Goal: Check status: Check status

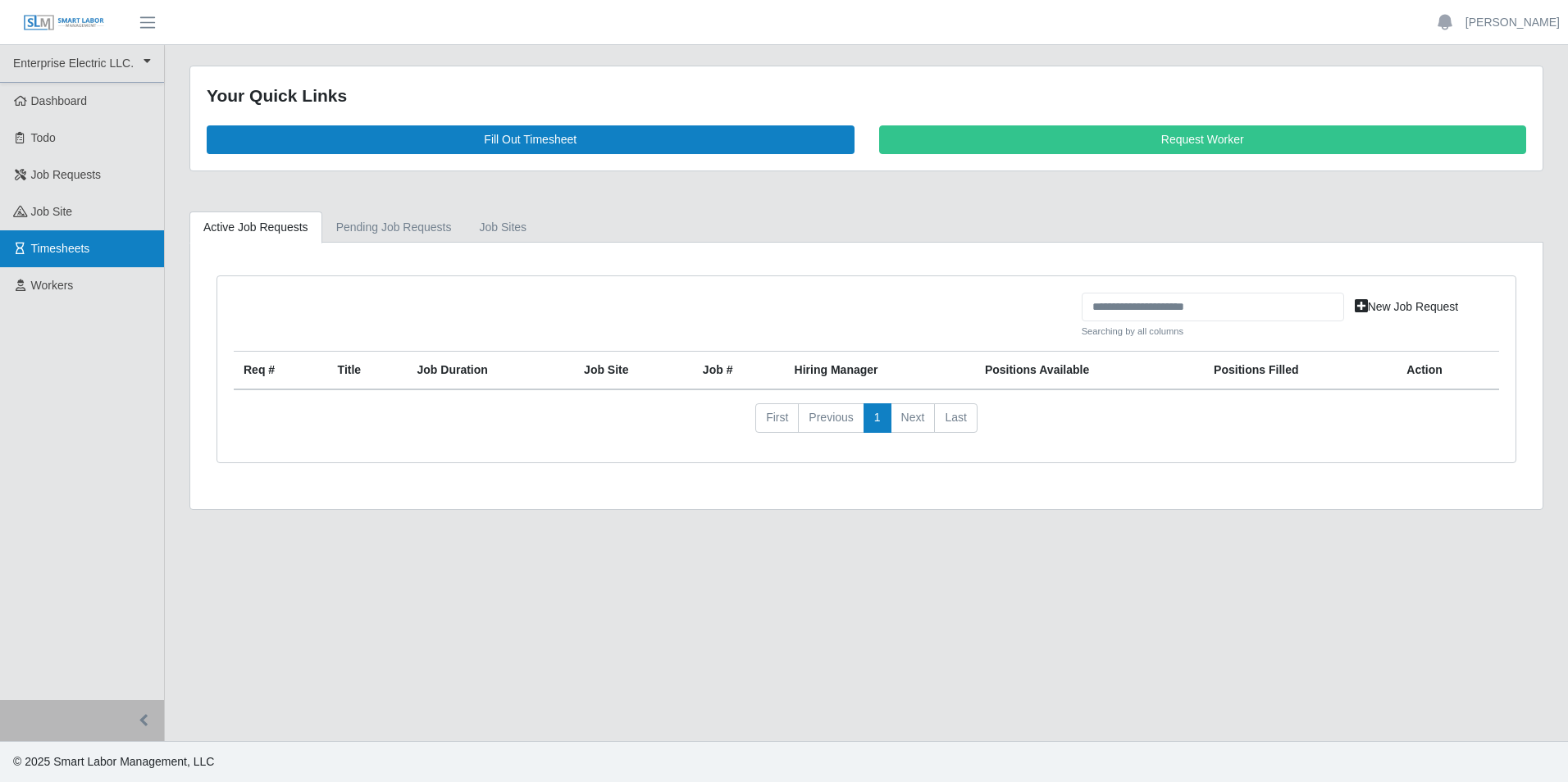
click at [77, 247] on span "Timesheets" at bounding box center [60, 247] width 59 height 13
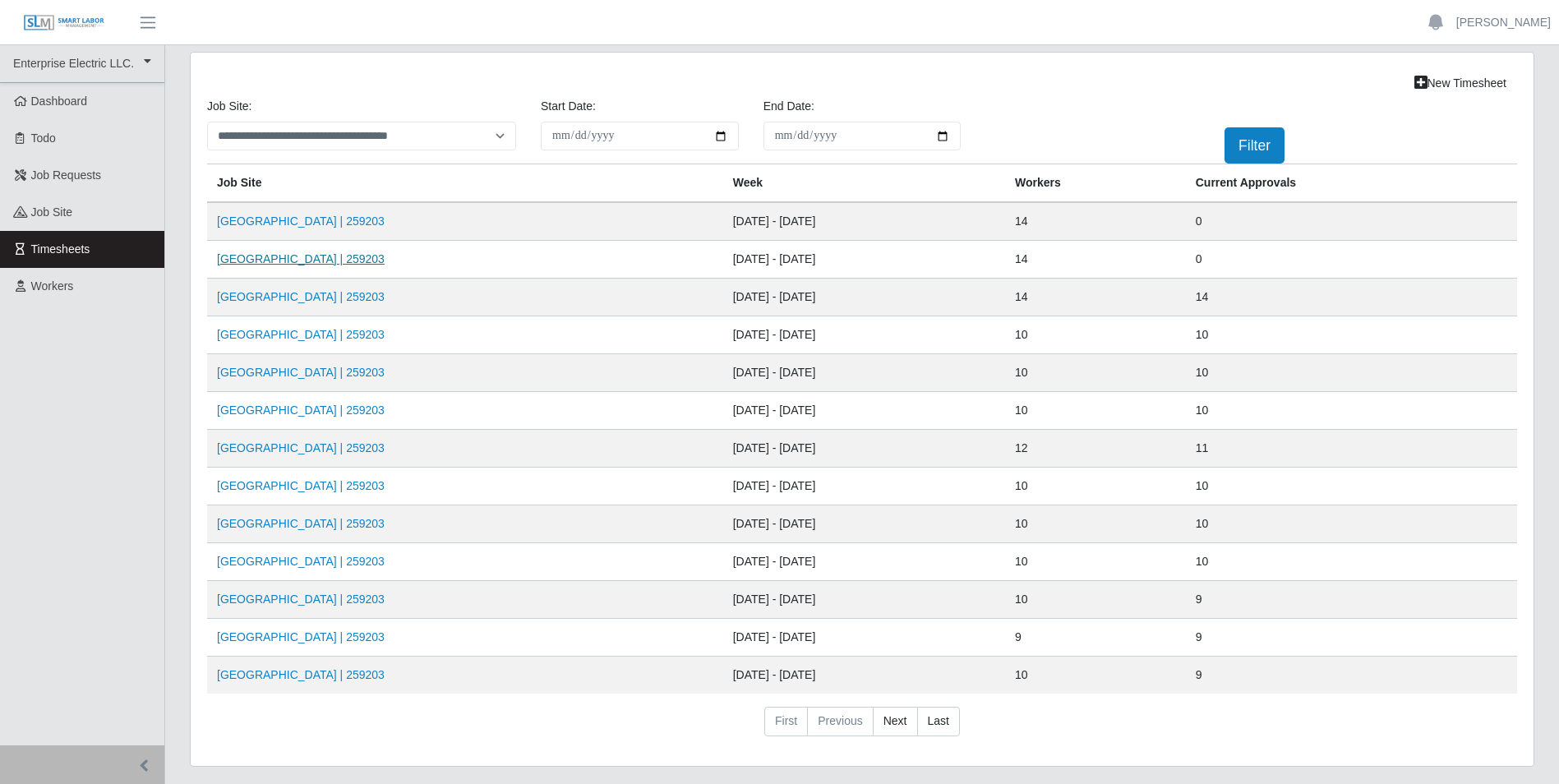
click at [321, 264] on link "[GEOGRAPHIC_DATA] | 259203" at bounding box center [301, 258] width 168 height 13
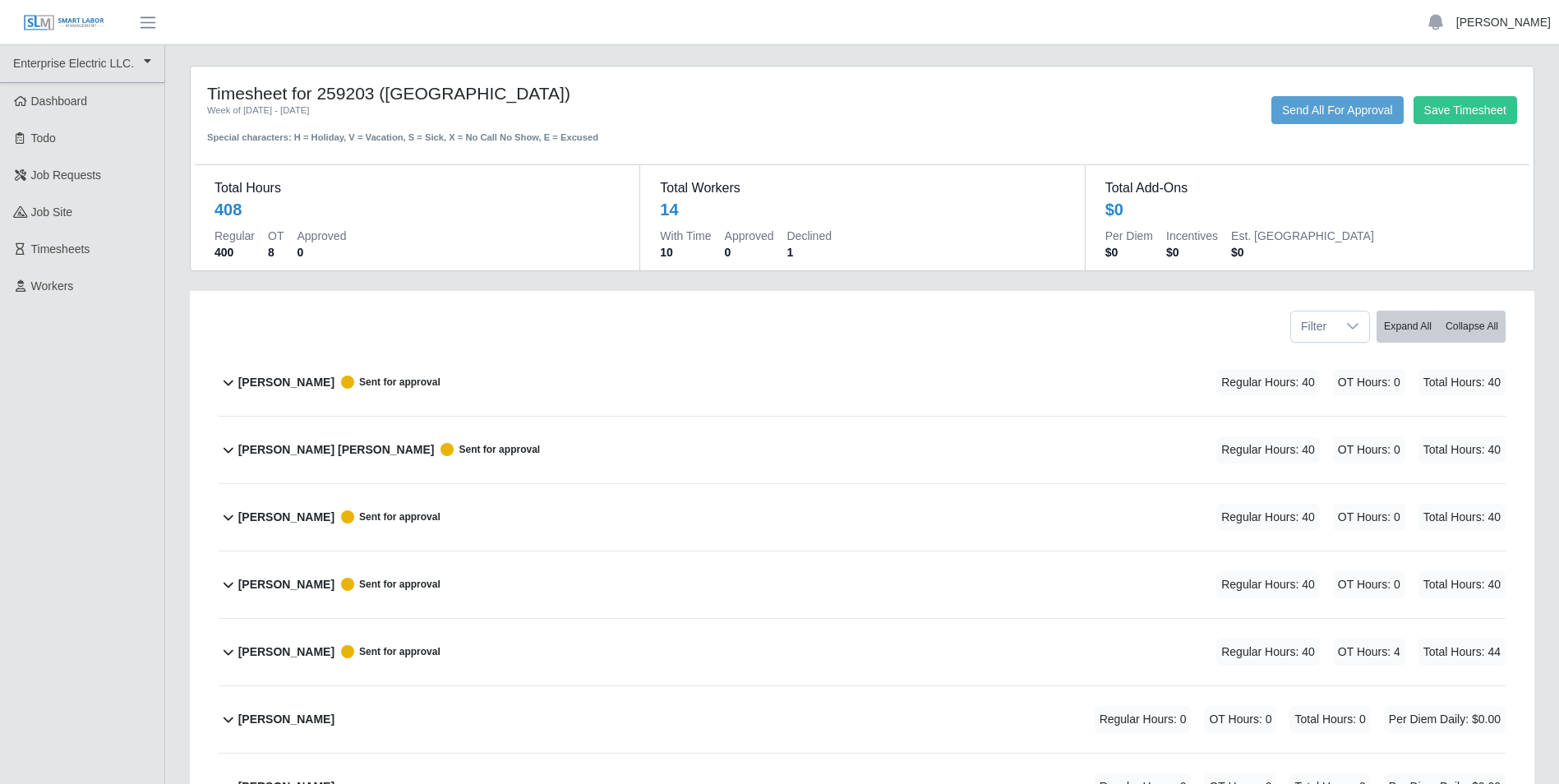
click at [1510, 26] on link "[PERSON_NAME]" at bounding box center [1504, 22] width 95 height 17
click at [1475, 112] on link "Logout" at bounding box center [1485, 114] width 148 height 35
